Goal: Entertainment & Leisure: Consume media (video, audio)

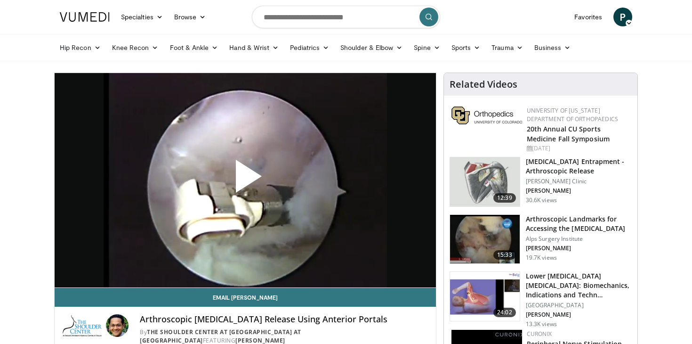
click at [245, 180] on span "Video Player" at bounding box center [245, 180] width 0 height 0
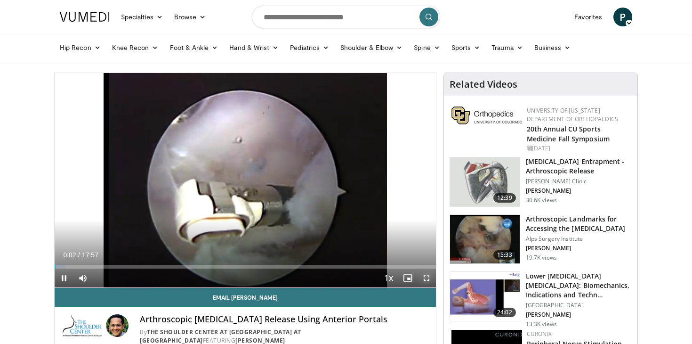
click at [423, 282] on span "Video Player" at bounding box center [426, 277] width 19 height 19
